Goal: Find specific page/section: Find specific page/section

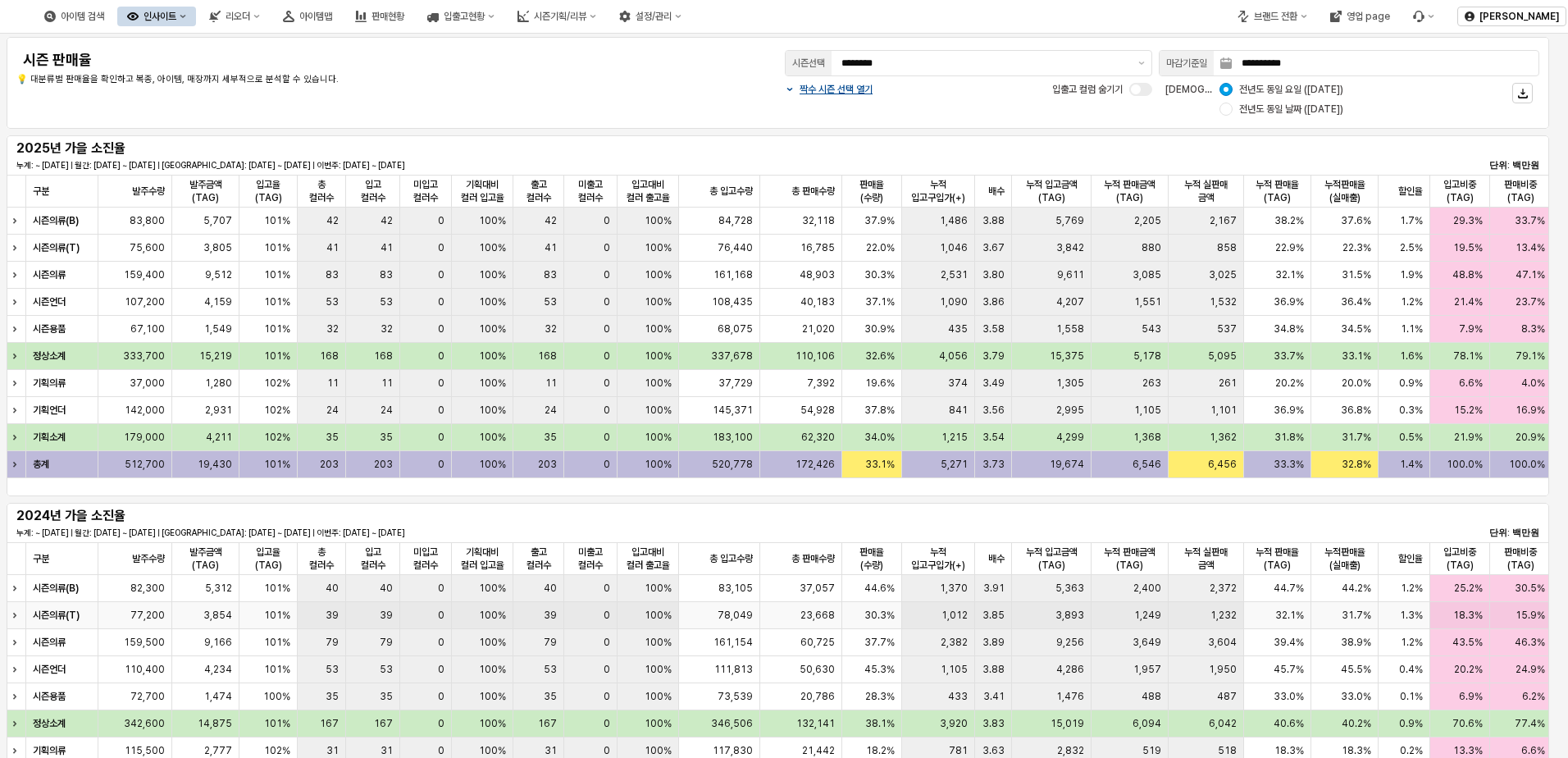
scroll to position [562, 0]
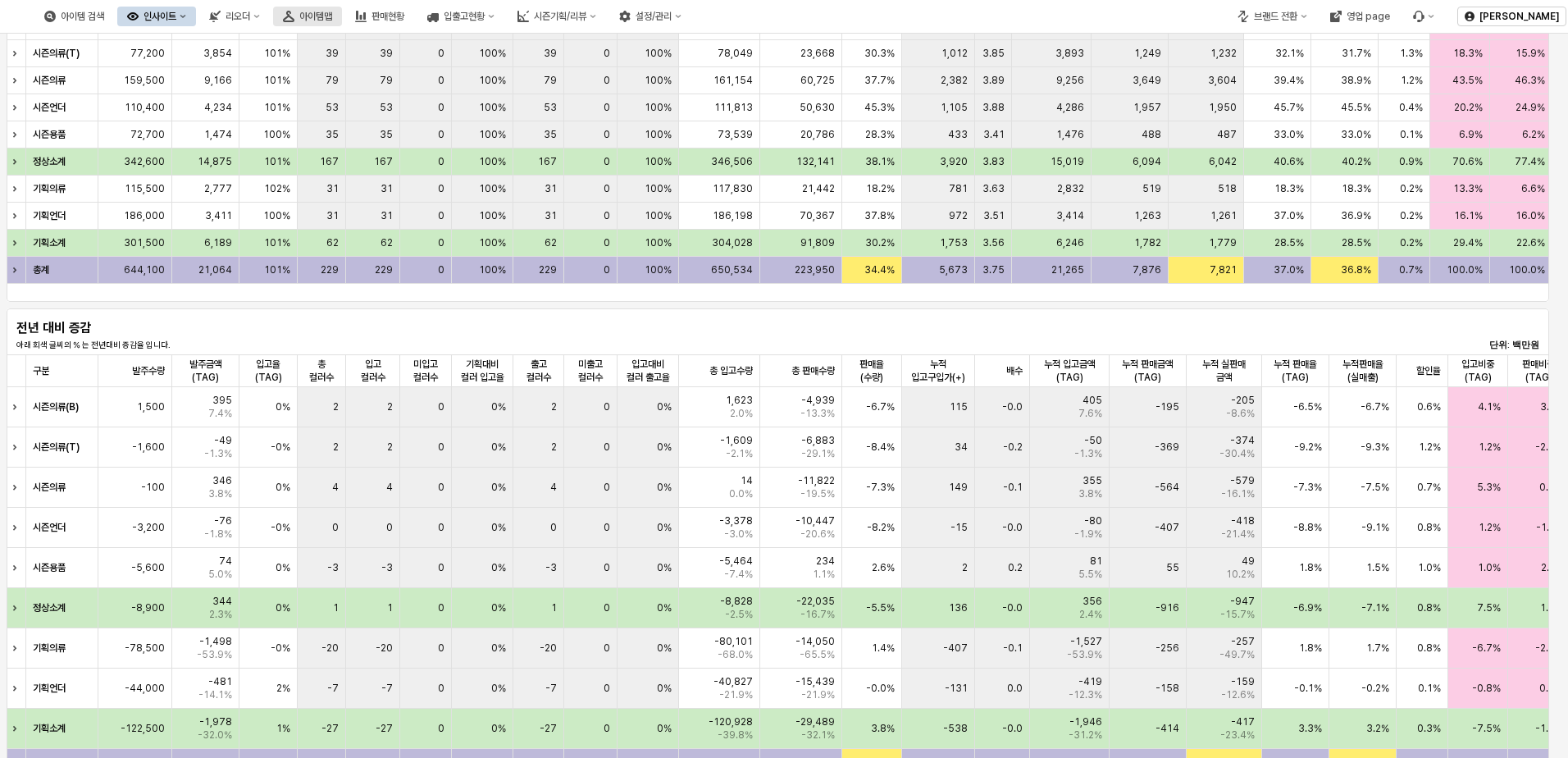
click at [342, 23] on button "아이템맵" at bounding box center [307, 16] width 69 height 19
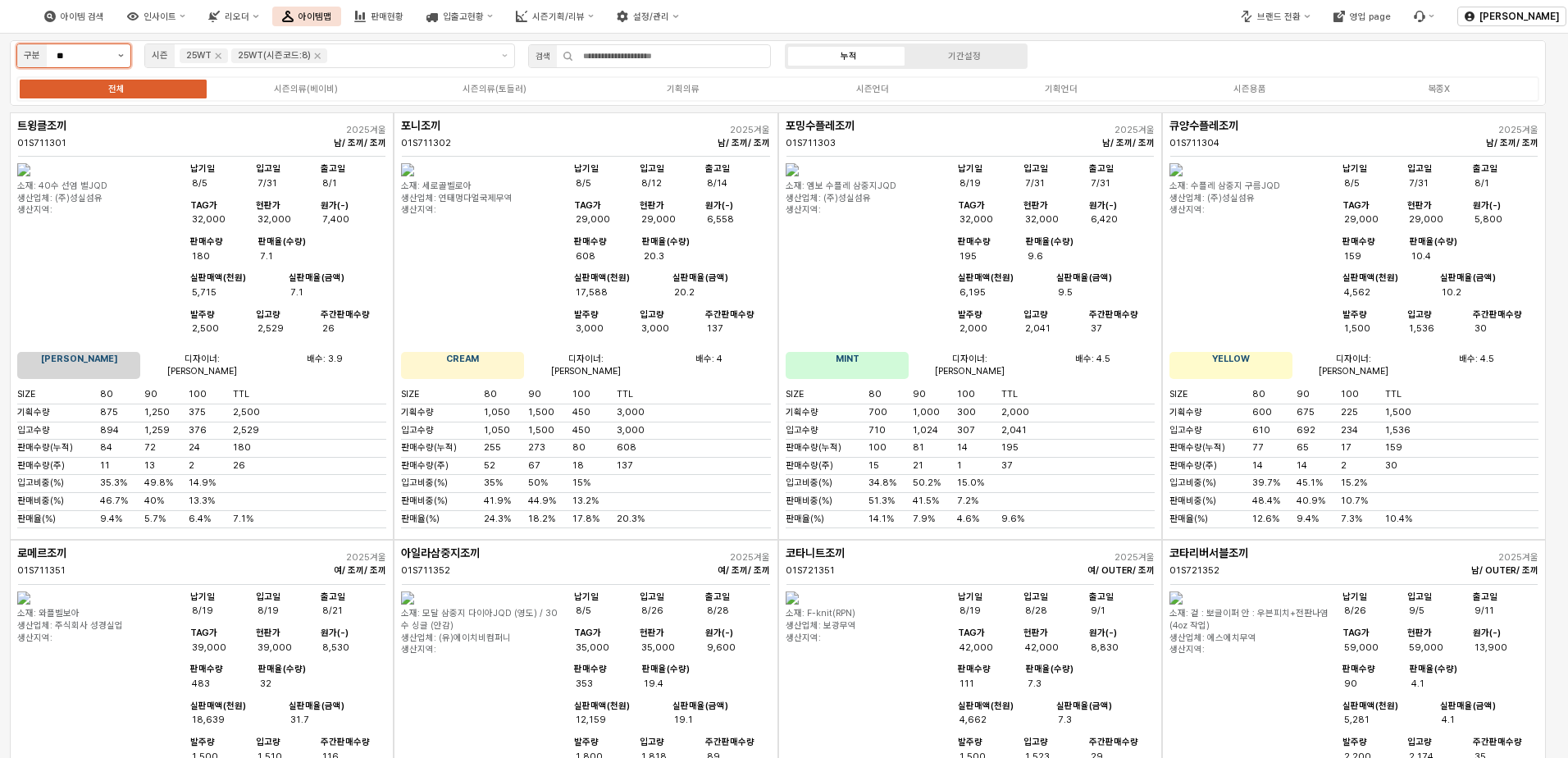
click at [114, 66] on button "제안 사항 표시" at bounding box center [121, 55] width 19 height 23
click at [118, 102] on div "[DEMOGRAPHIC_DATA]" at bounding box center [74, 115] width 113 height 25
type input "***"
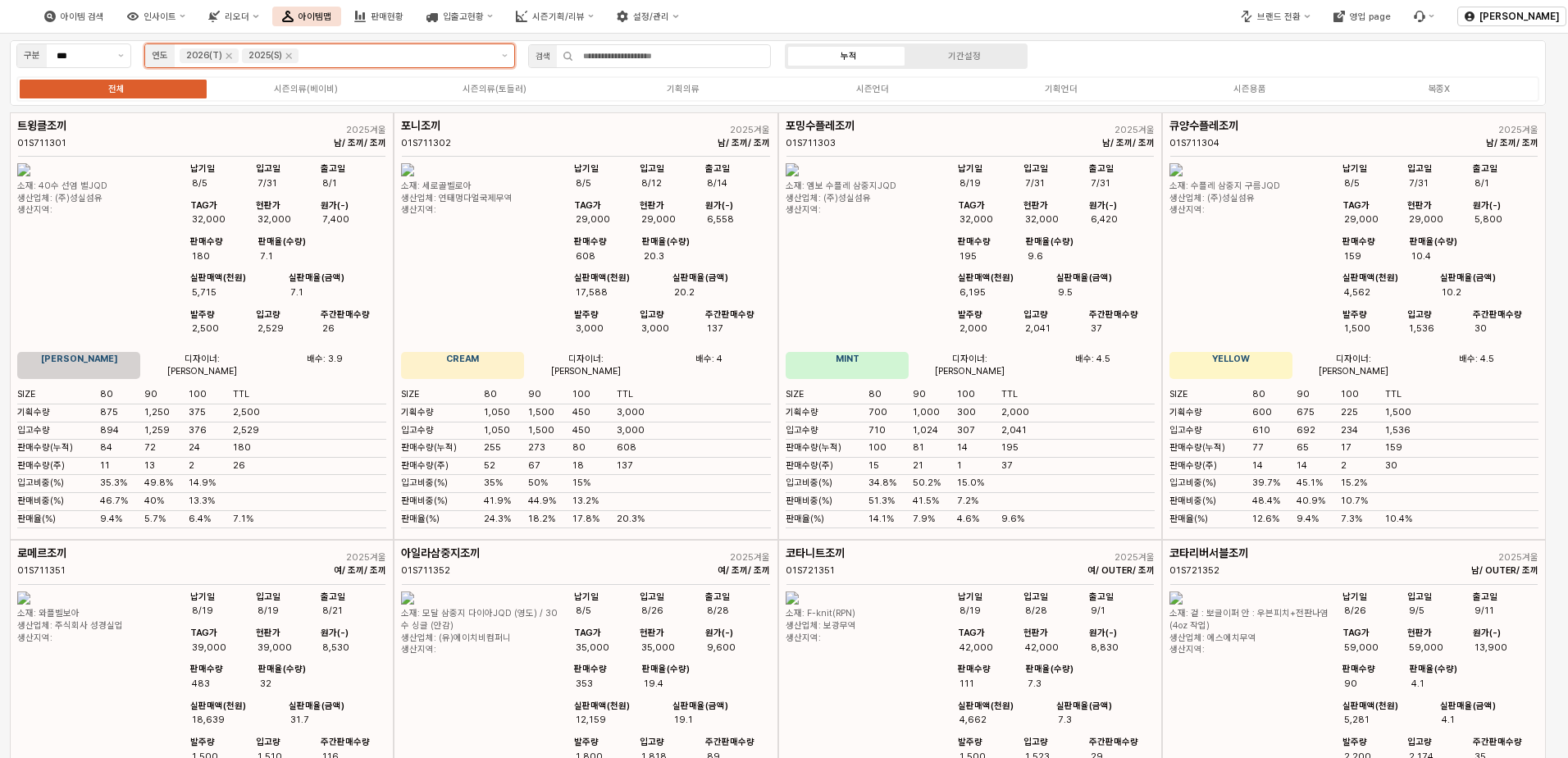
click at [295, 57] on div "2025(S)" at bounding box center [270, 55] width 57 height 14
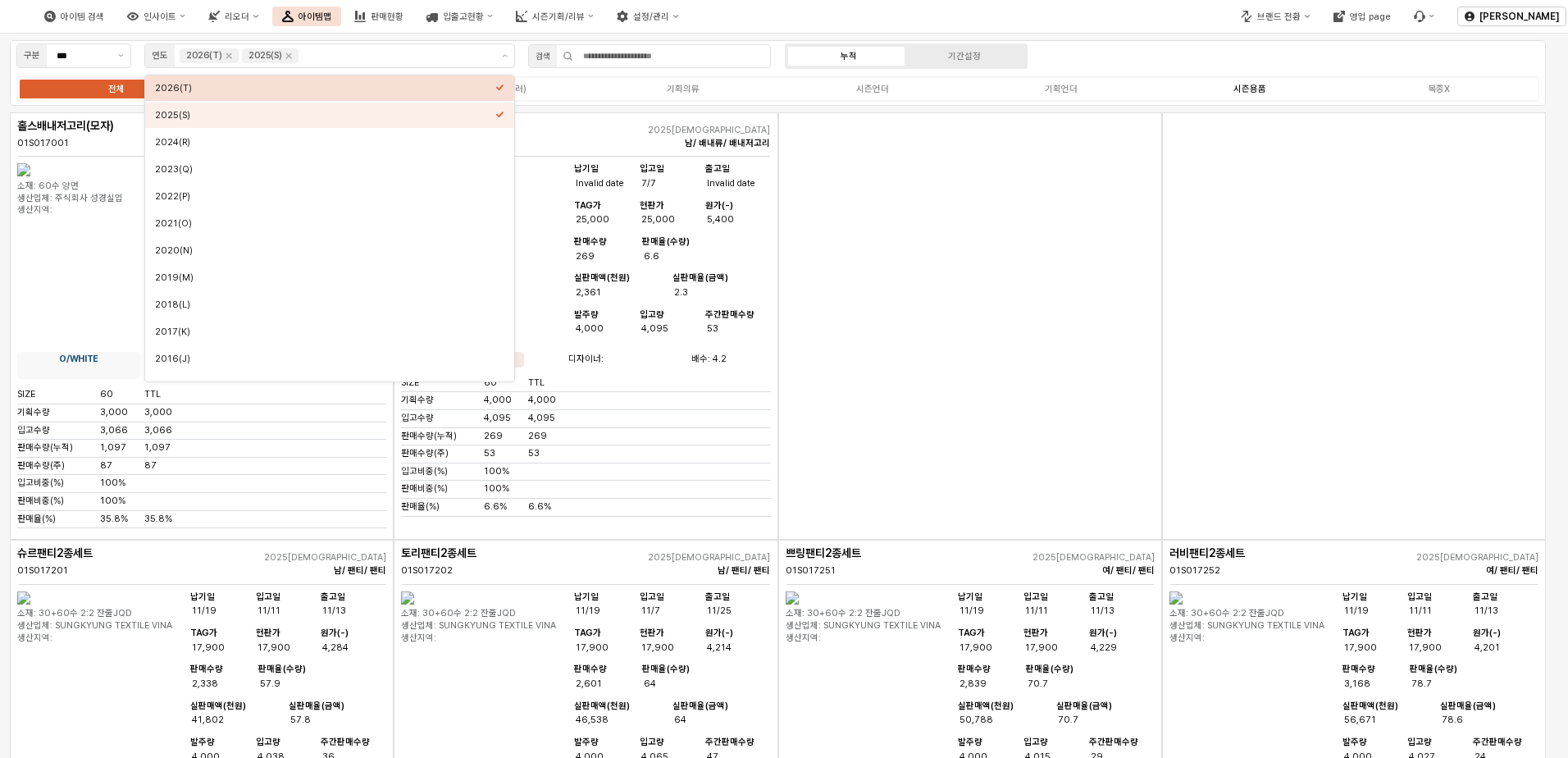
click at [1243, 90] on div "시즌용품" at bounding box center [1250, 89] width 33 height 11
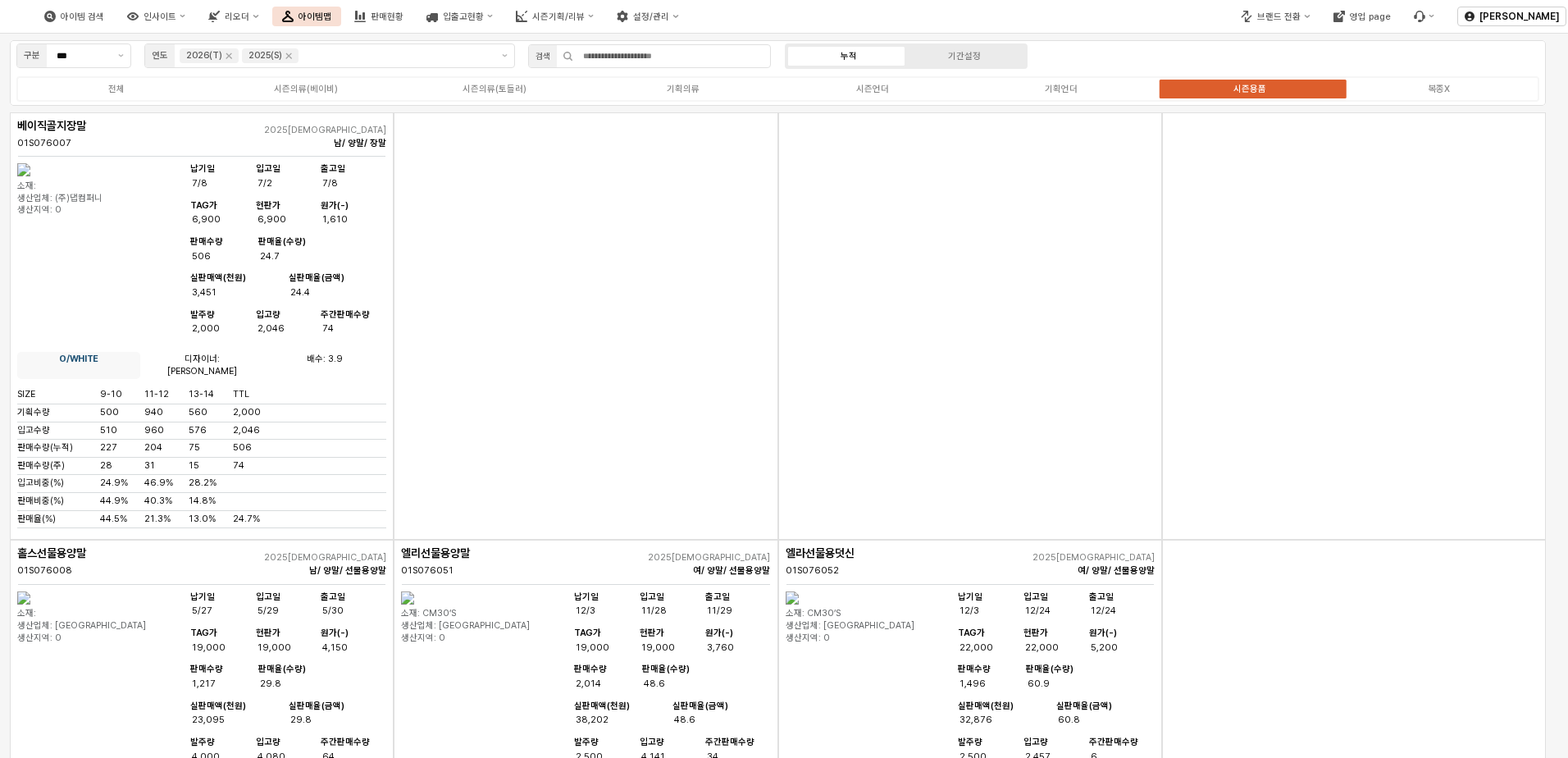
click at [1163, 331] on div "App Frame" at bounding box center [1354, 326] width 384 height 427
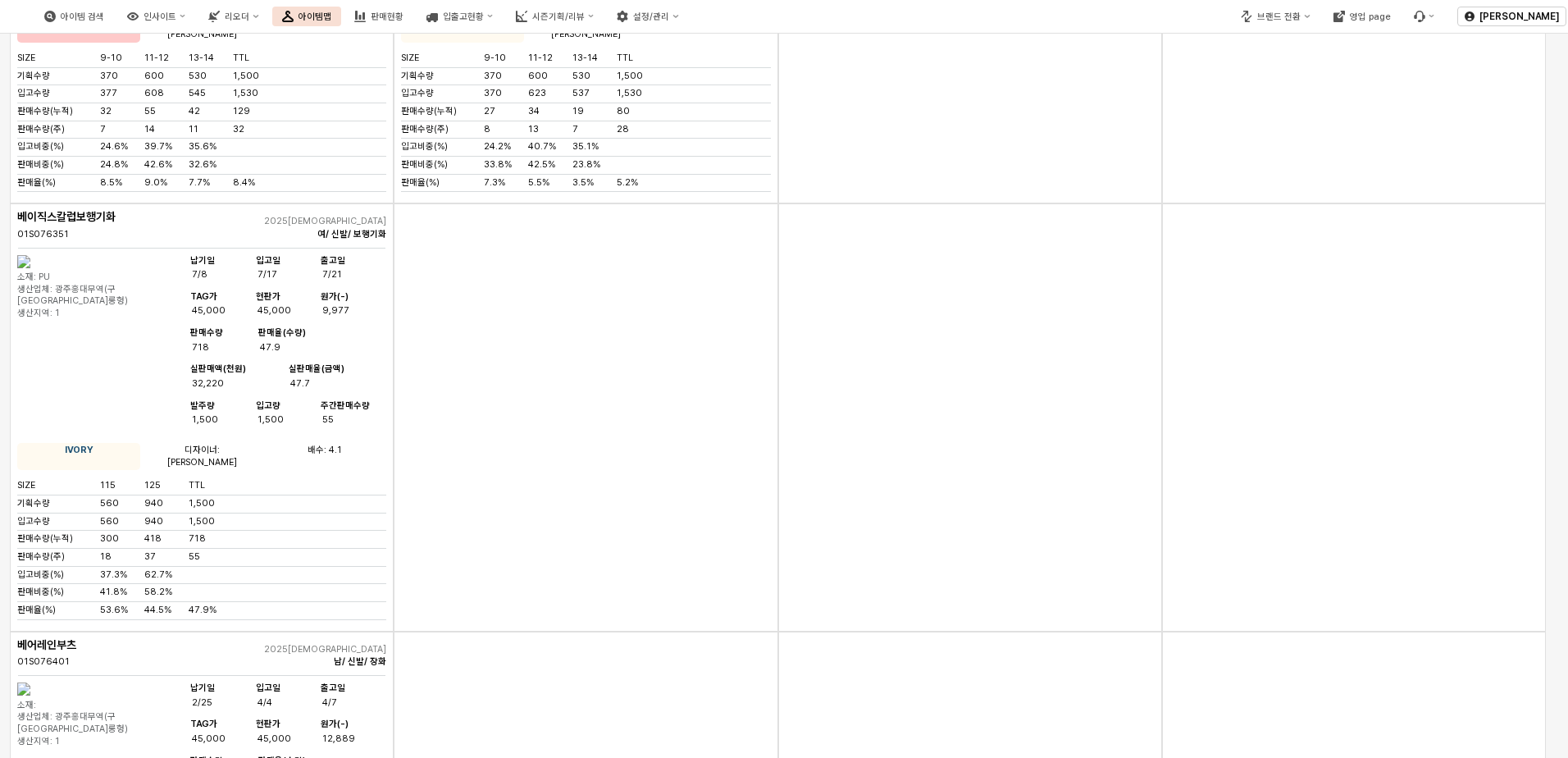
scroll to position [2050, 0]
drag, startPoint x: 580, startPoint y: 459, endPoint x: 564, endPoint y: 463, distance: 16.5
click at [580, 459] on div "App Frame" at bounding box center [586, 413] width 384 height 427
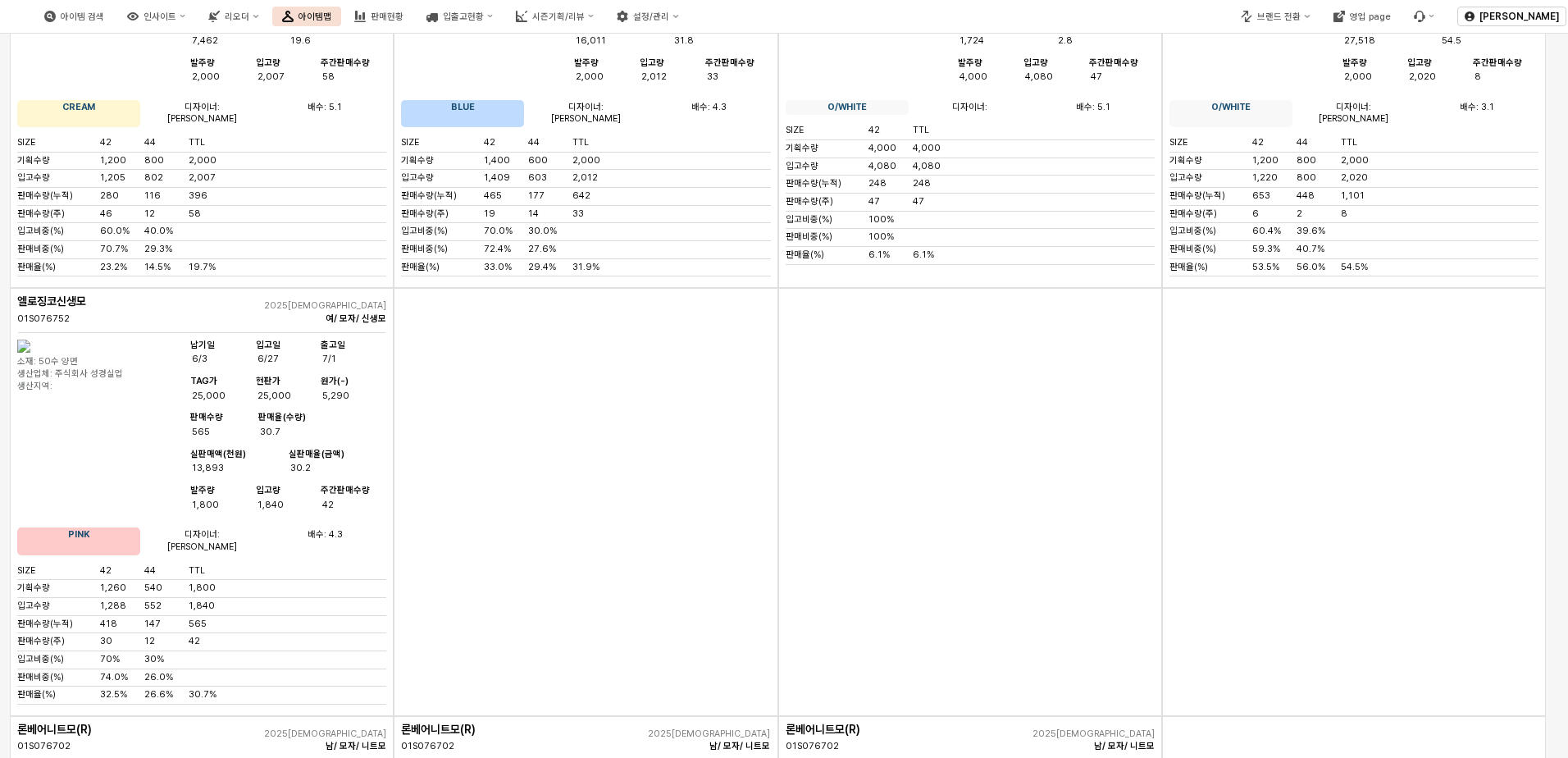
scroll to position [4625, 0]
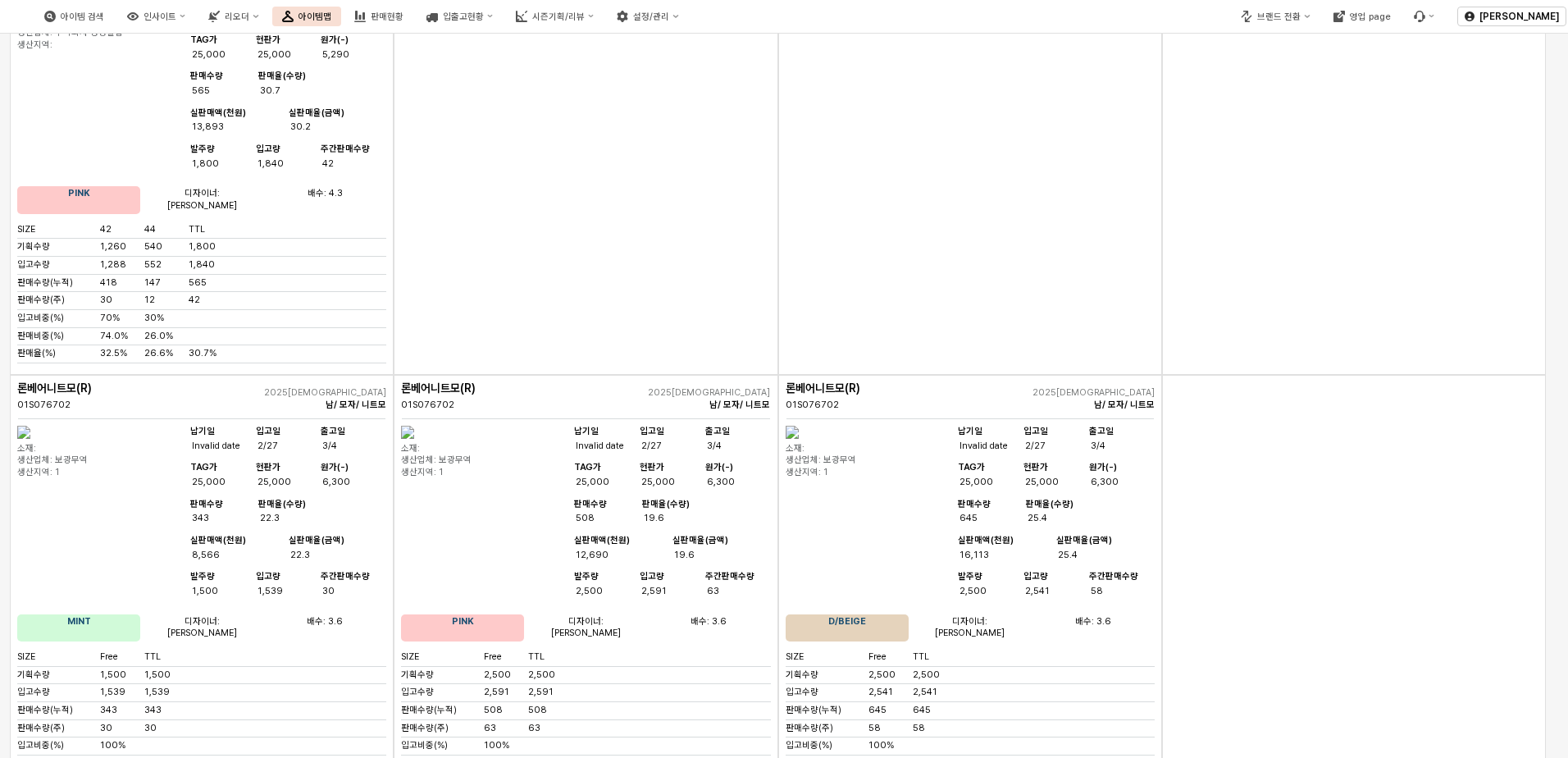
scroll to position [4298, 0]
